Goal: Task Accomplishment & Management: Manage account settings

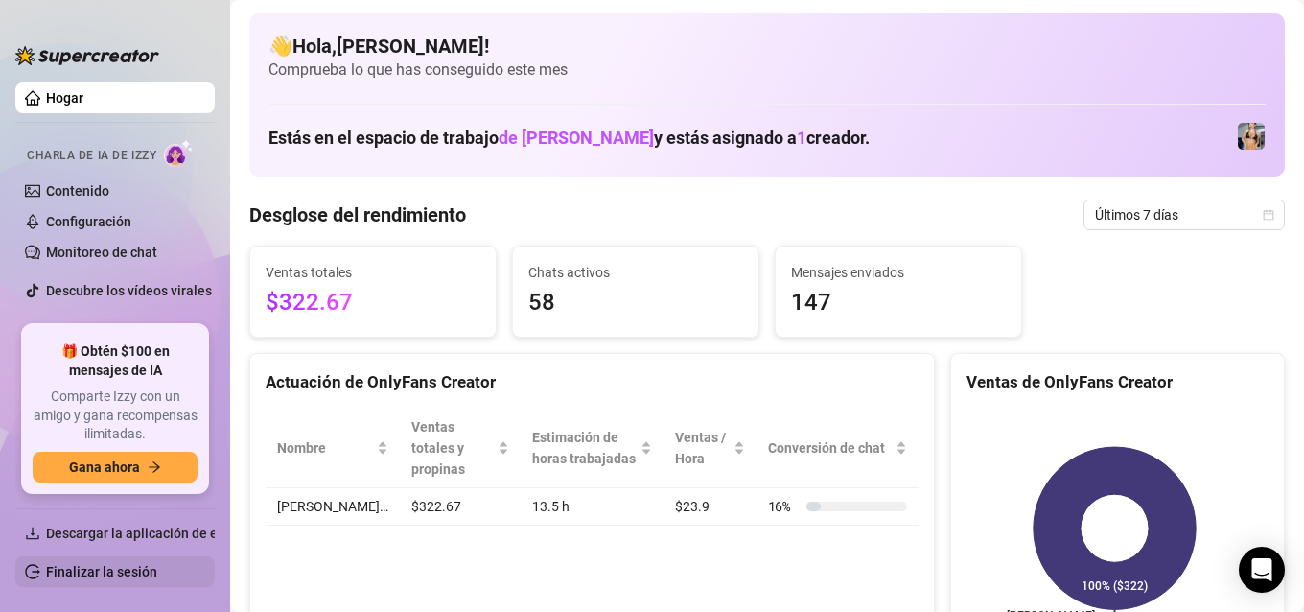
click at [131, 578] on link "Finalizar la sesión" at bounding box center [101, 571] width 111 height 15
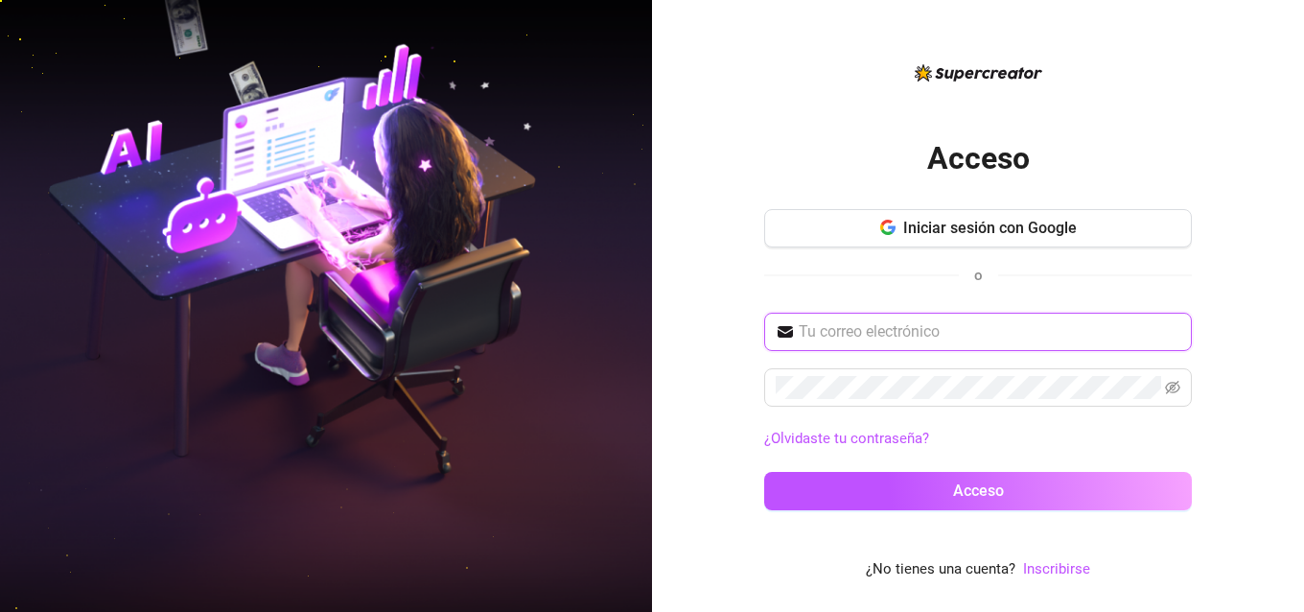
type input "[EMAIL_ADDRESS][DOMAIN_NAME]"
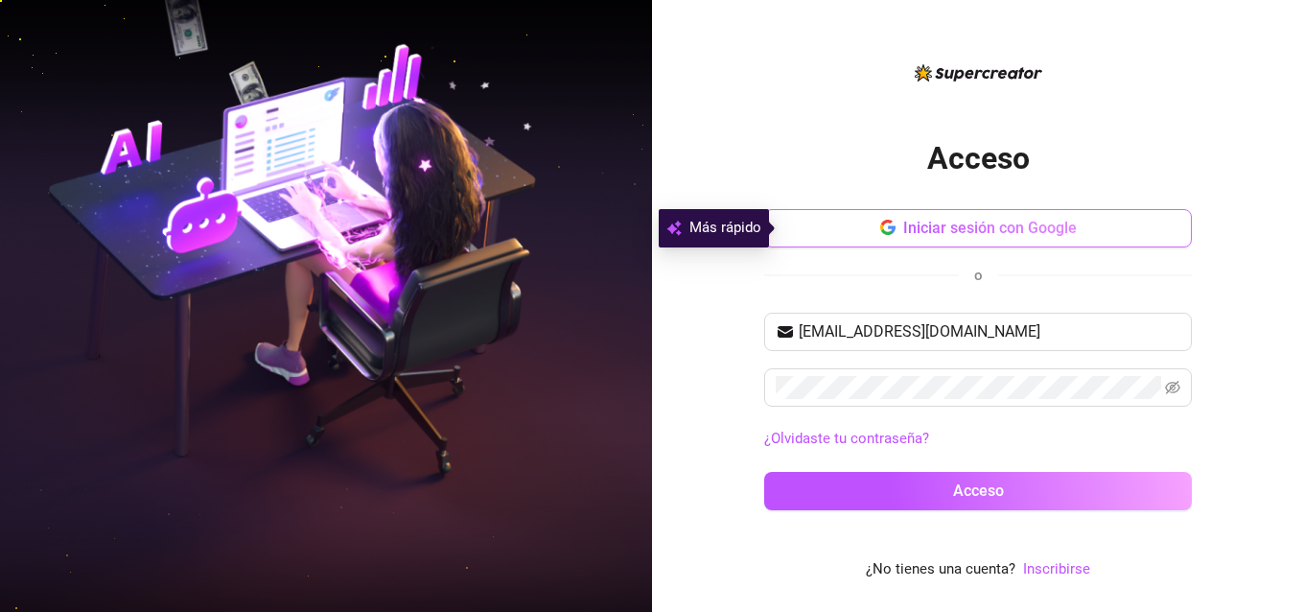
click at [911, 210] on button "Iniciar sesión con Google" at bounding box center [978, 228] width 428 height 38
